Goal: Use online tool/utility: Utilize a website feature to perform a specific function

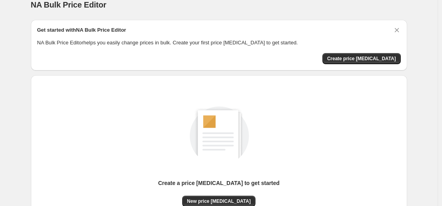
scroll to position [79, 0]
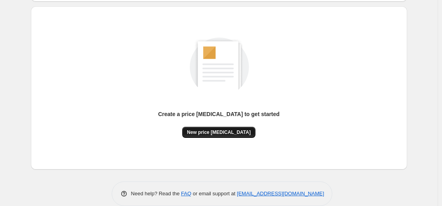
click at [225, 133] on span "New price [MEDICAL_DATA]" at bounding box center [219, 132] width 64 height 6
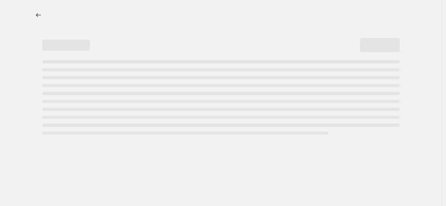
select select "percentage"
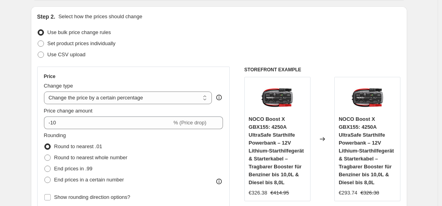
scroll to position [119, 0]
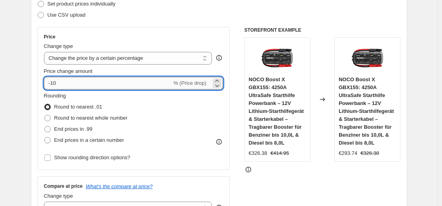
click at [130, 80] on input "-10" at bounding box center [108, 83] width 128 height 13
type input "-1"
type input "-35"
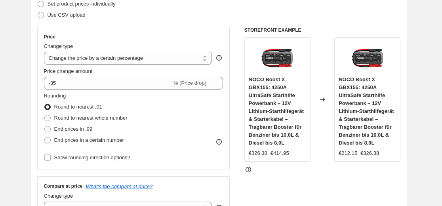
click at [188, 14] on div "Use CSV upload" at bounding box center [219, 15] width 364 height 11
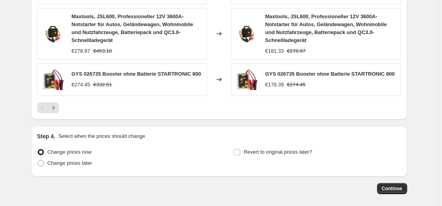
scroll to position [644, 0]
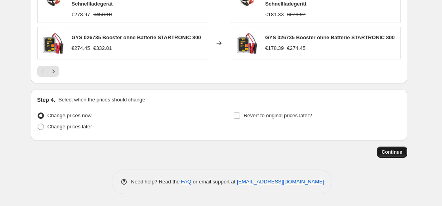
click at [383, 157] on button "Continue" at bounding box center [392, 152] width 30 height 11
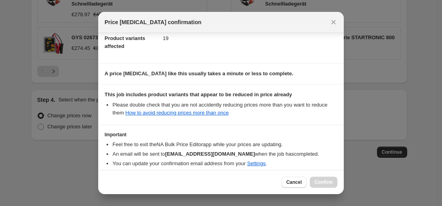
scroll to position [128, 0]
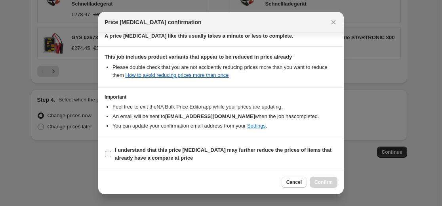
click at [273, 149] on b "I understand that this price [MEDICAL_DATA] may further reduce the prices of it…" at bounding box center [223, 154] width 217 height 14
click at [111, 151] on input "I understand that this price [MEDICAL_DATA] may further reduce the prices of it…" at bounding box center [108, 154] width 6 height 6
checkbox input "true"
click at [323, 182] on span "Confirm" at bounding box center [324, 182] width 18 height 6
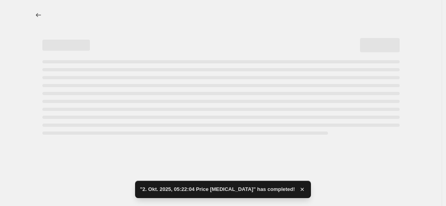
select select "percentage"
